Goal: Information Seeking & Learning: Check status

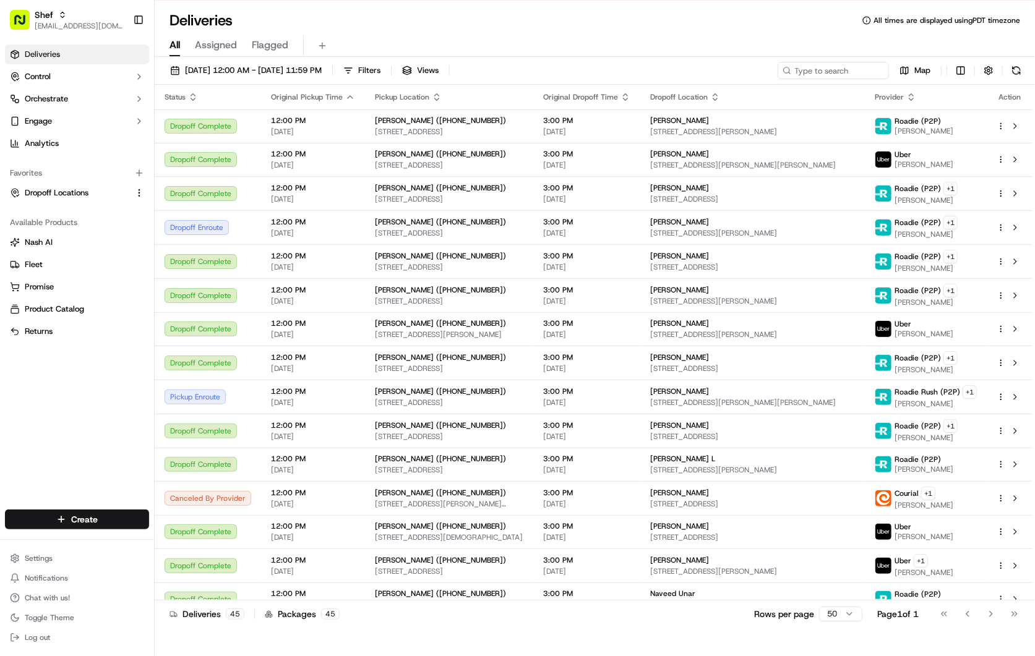
scroll to position [1027, 0]
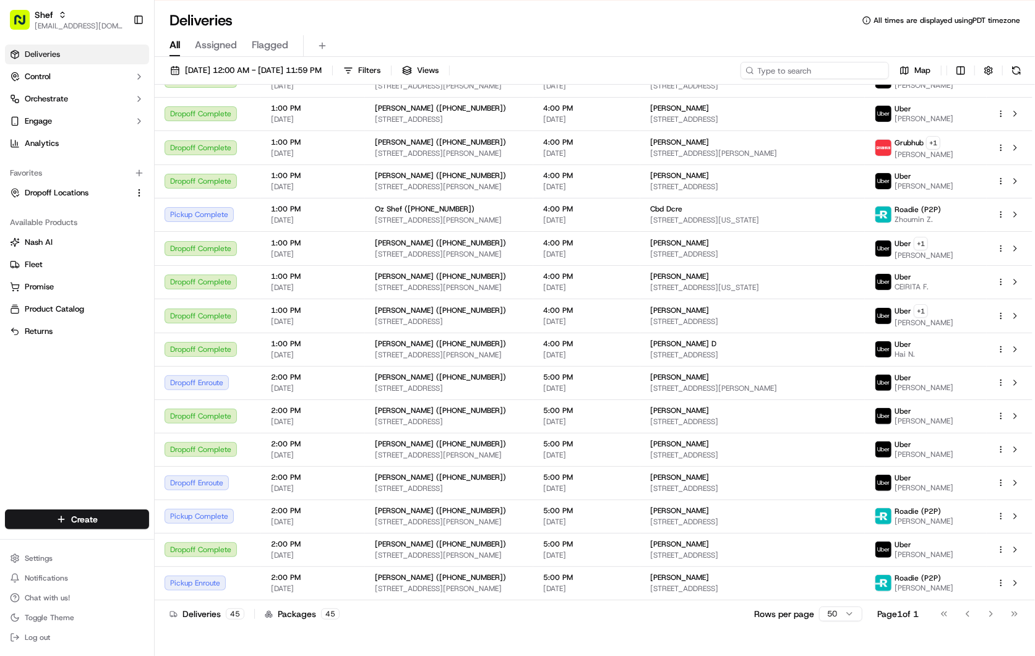
click at [838, 66] on input at bounding box center [814, 70] width 148 height 17
paste input "Sujata"
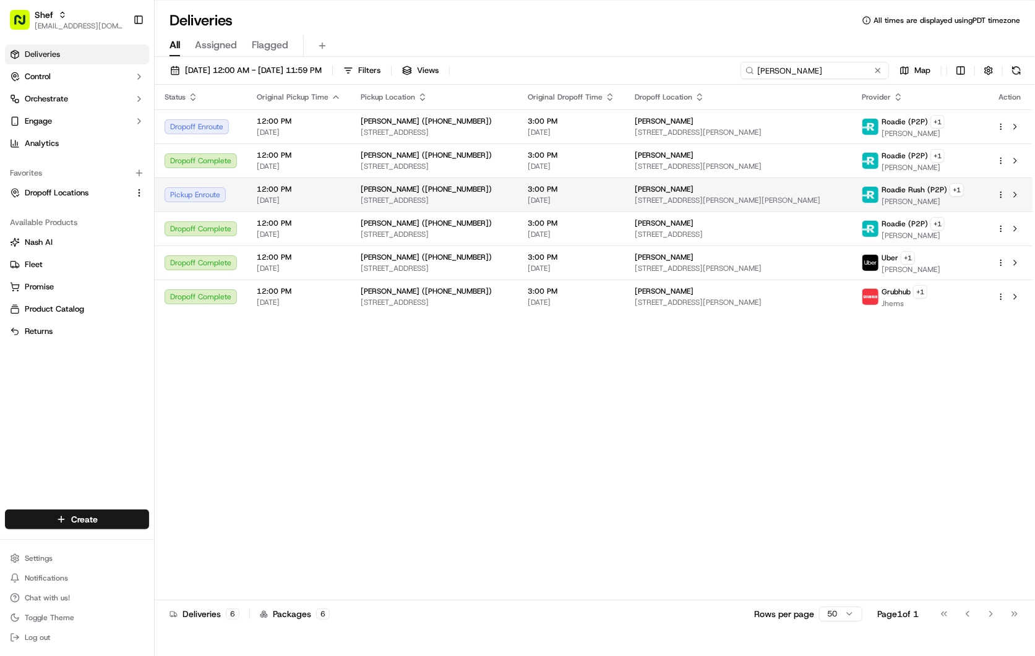
type input "Sujata"
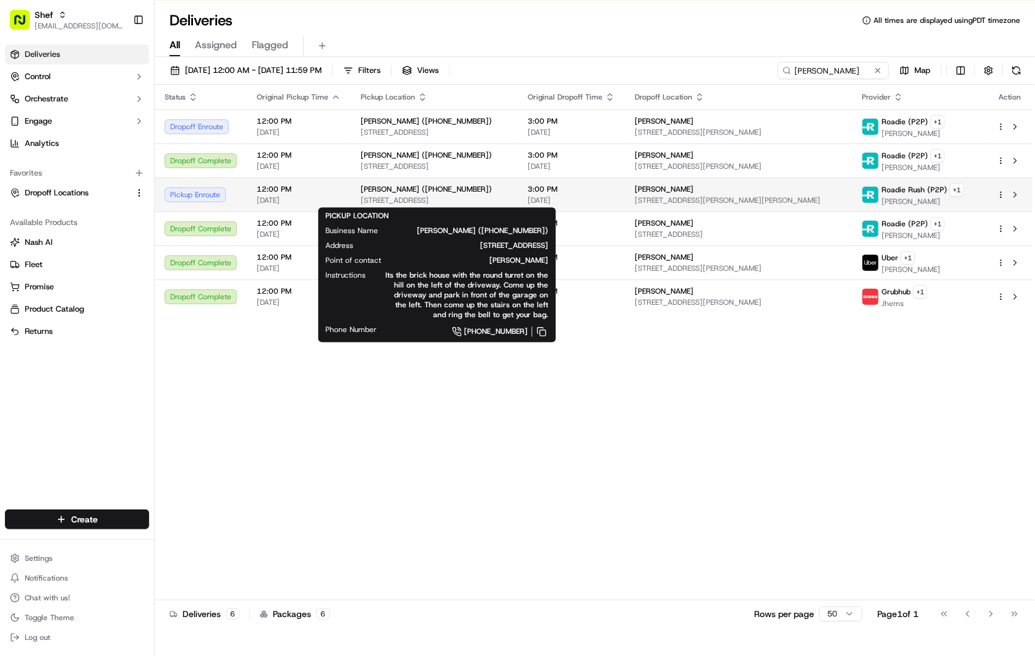
click at [465, 198] on span "21 Rangeley Rd, Chestnut Hill, MA 02467, USA" at bounding box center [434, 200] width 147 height 10
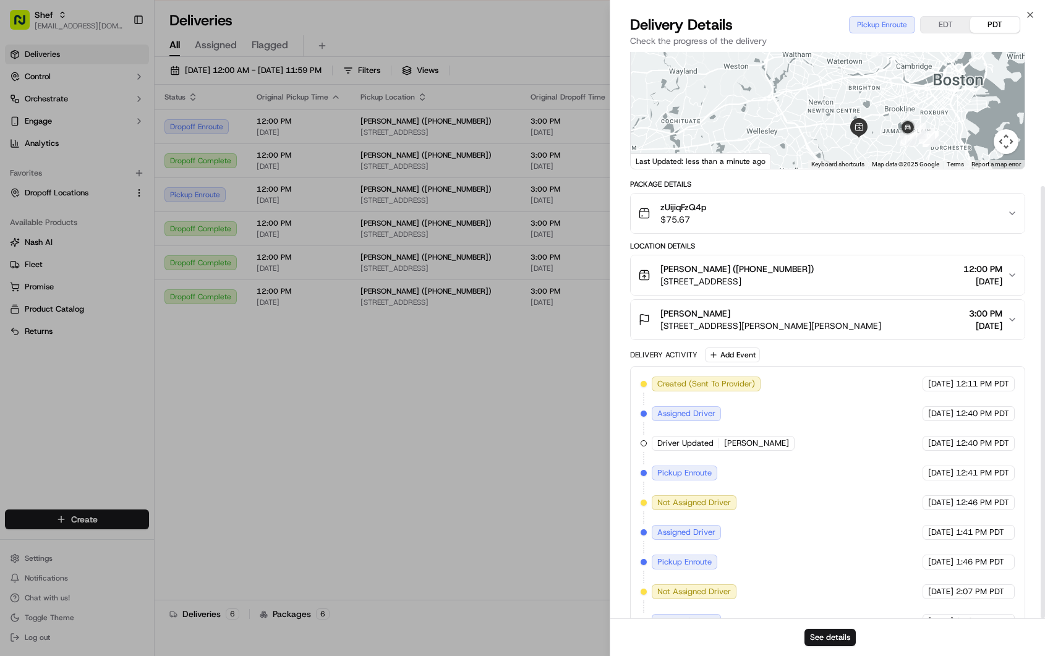
scroll to position [176, 0]
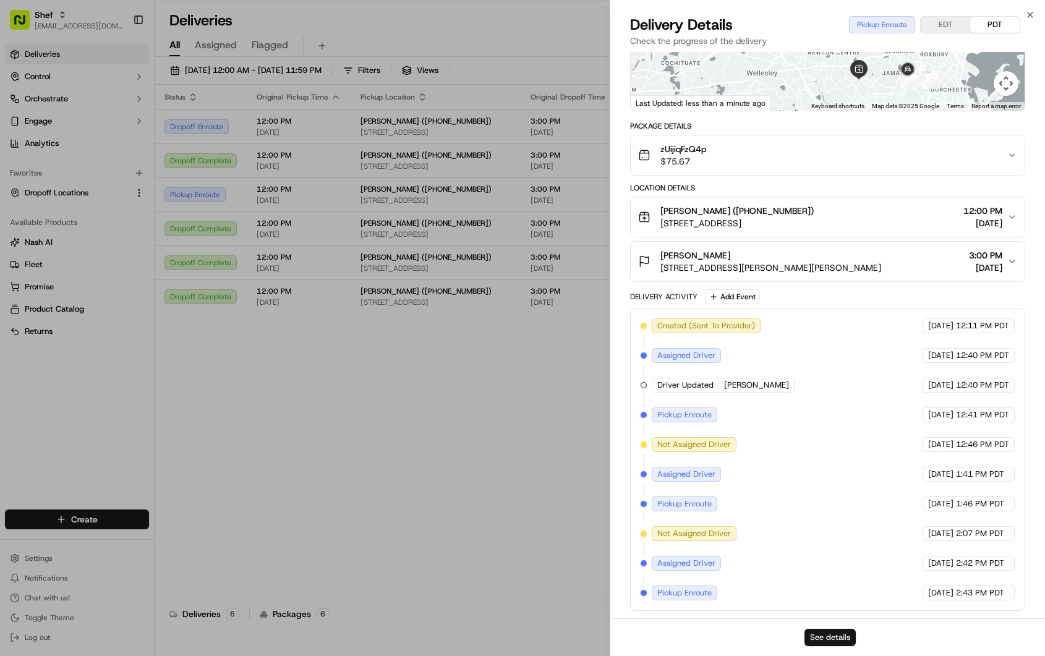
click at [836, 635] on button "See details" at bounding box center [830, 637] width 51 height 17
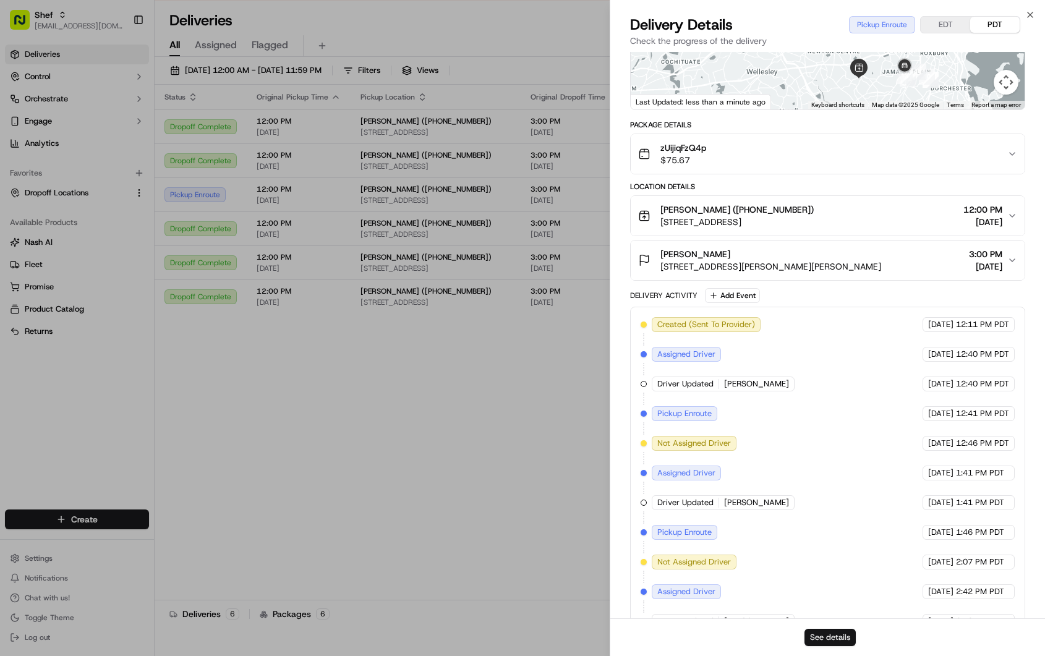
click at [842, 640] on button "See details" at bounding box center [830, 637] width 51 height 17
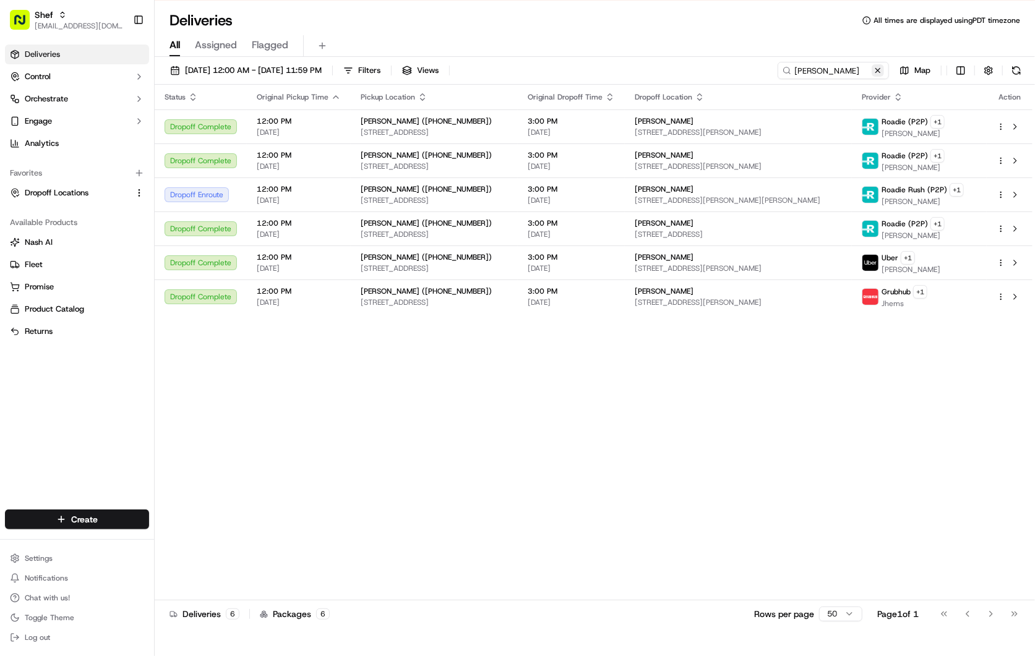
click at [879, 69] on button at bounding box center [878, 70] width 12 height 12
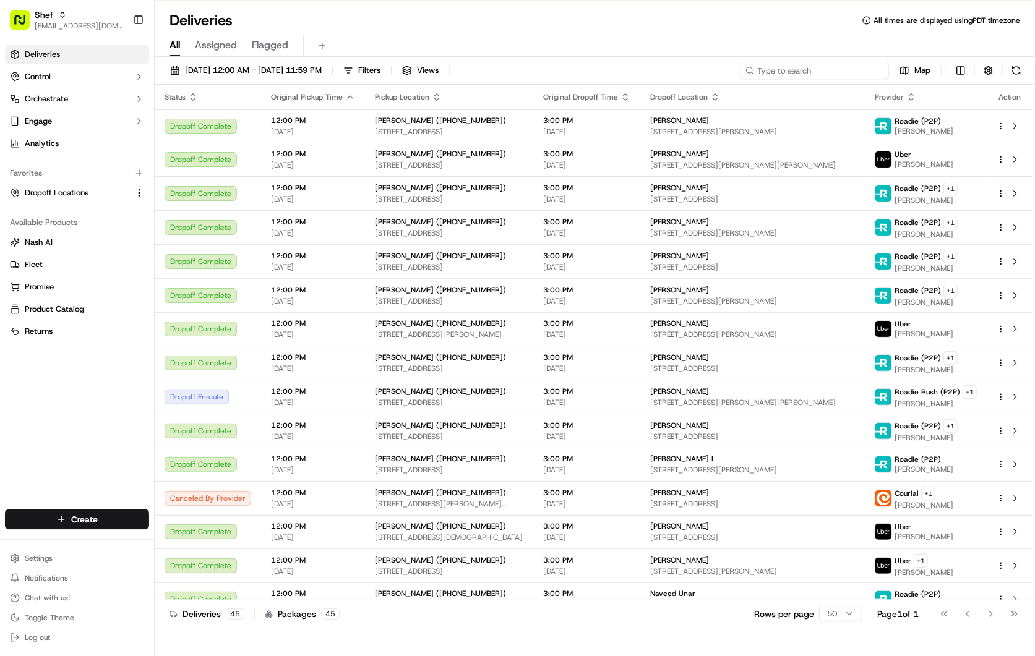
click at [811, 72] on input at bounding box center [814, 70] width 148 height 17
paste input "FwrjMQQ43JF"
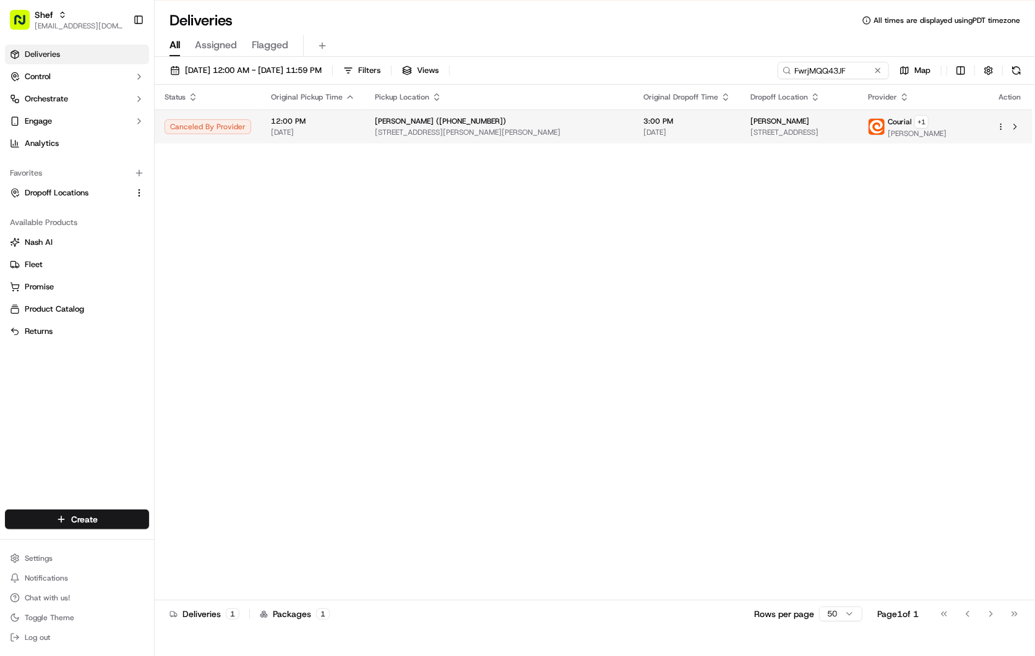
click at [633, 113] on td "3:00 PM 09/15/2025" at bounding box center [686, 126] width 107 height 34
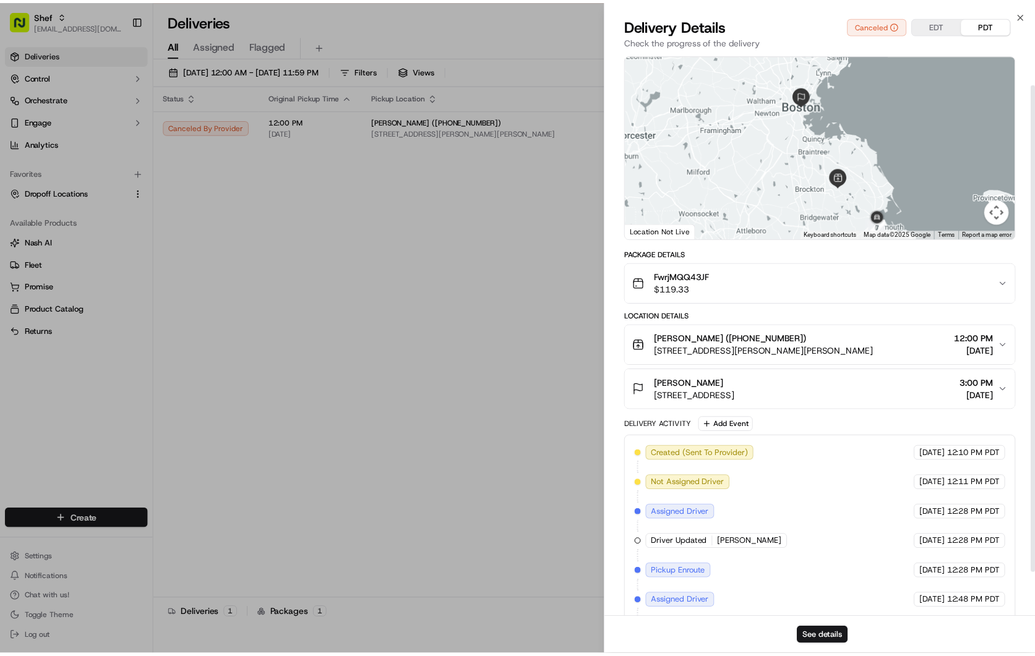
scroll to position [87, 0]
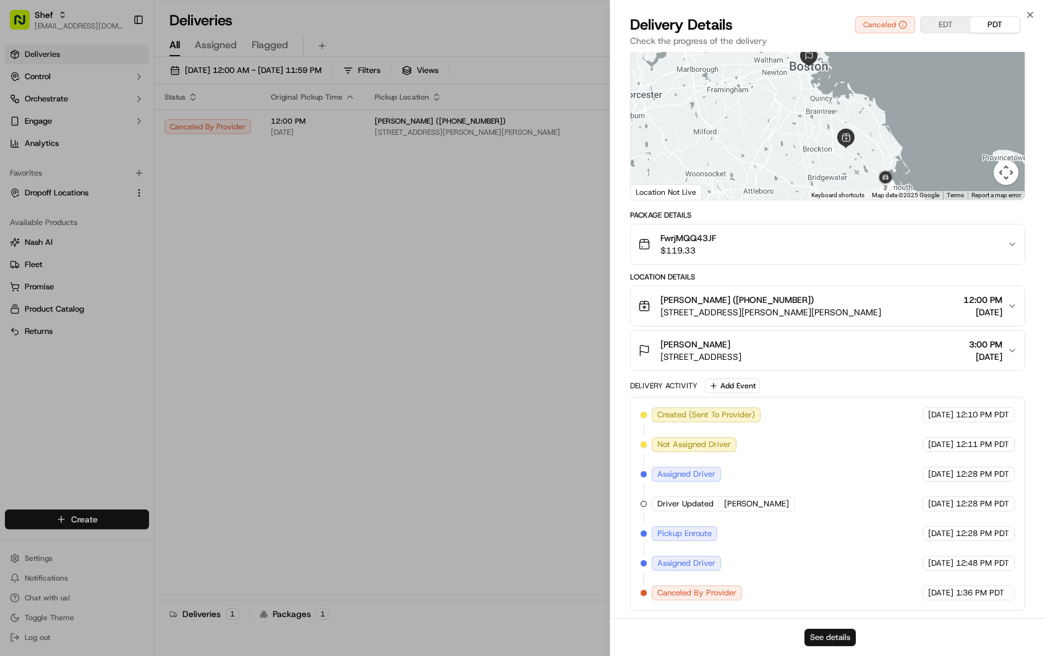
click at [839, 634] on button "See details" at bounding box center [830, 637] width 51 height 17
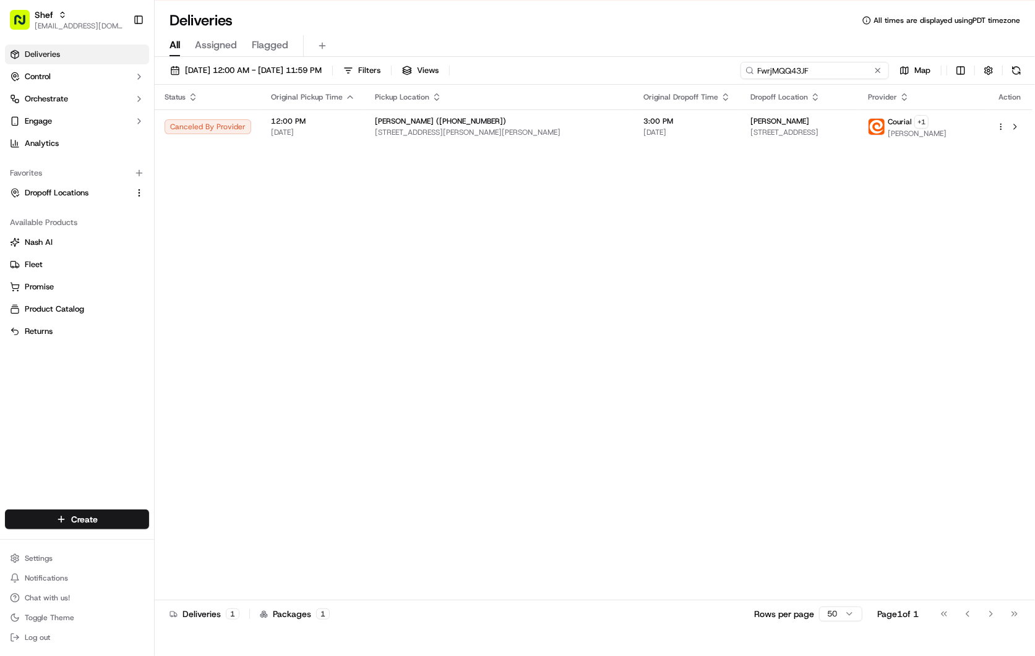
click at [848, 70] on input "FwrjMQQ43JF" at bounding box center [814, 70] width 148 height 17
type input "anshu"
